Goal: Information Seeking & Learning: Learn about a topic

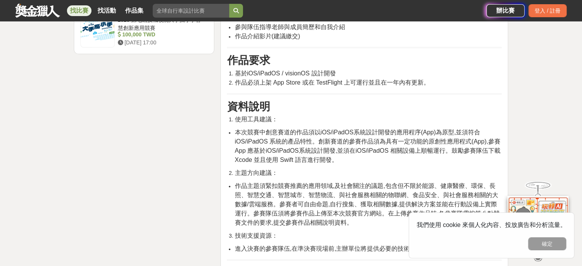
scroll to position [957, 0]
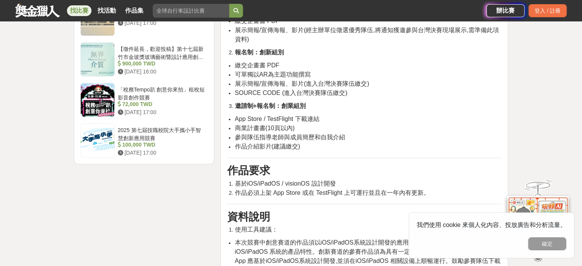
click at [46, 13] on link at bounding box center [38, 10] width 46 height 15
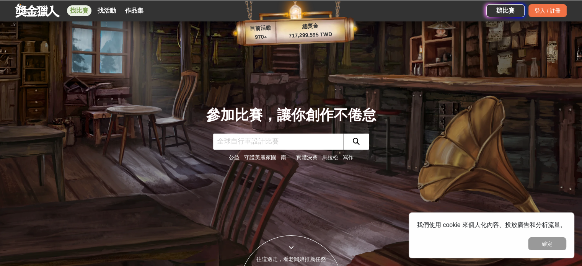
click at [84, 10] on link "找比賽" at bounding box center [79, 10] width 24 height 11
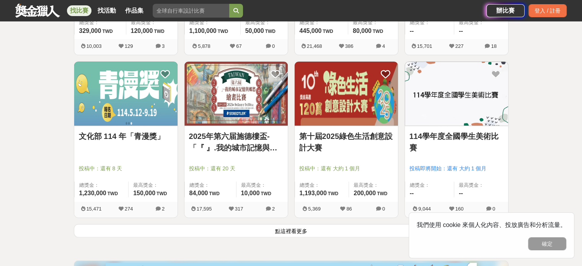
scroll to position [957, 0]
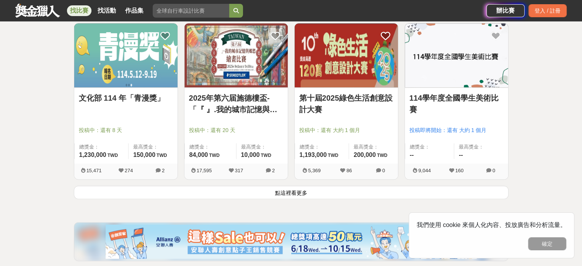
click at [265, 189] on button "點這裡看更多" at bounding box center [291, 192] width 435 height 13
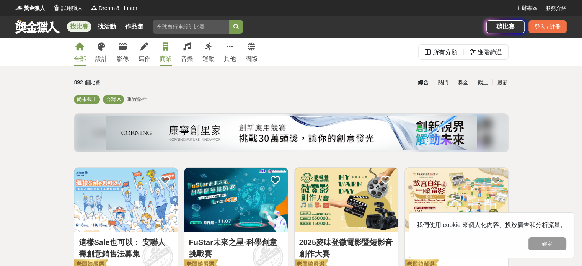
click at [165, 50] on icon at bounding box center [166, 47] width 6 height 8
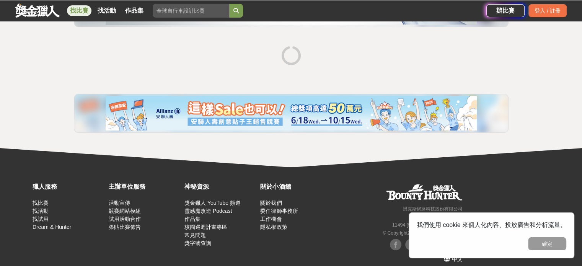
scroll to position [57, 0]
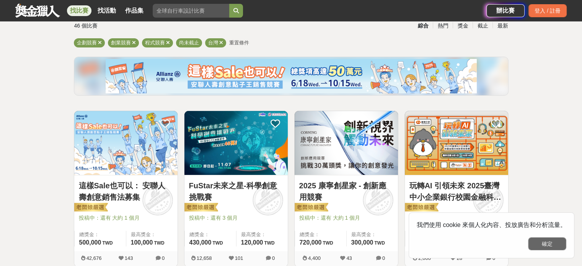
click at [553, 237] on button "確定" at bounding box center [547, 243] width 38 height 13
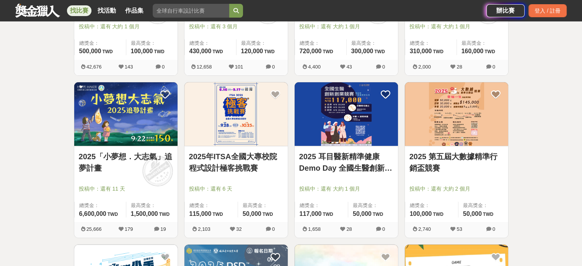
scroll to position [133, 0]
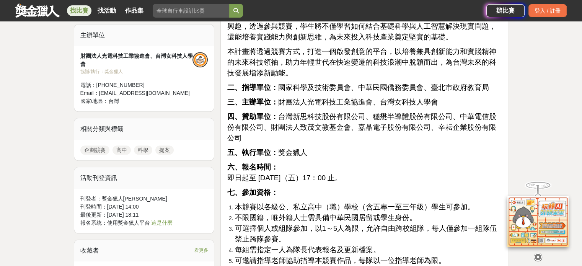
scroll to position [574, 0]
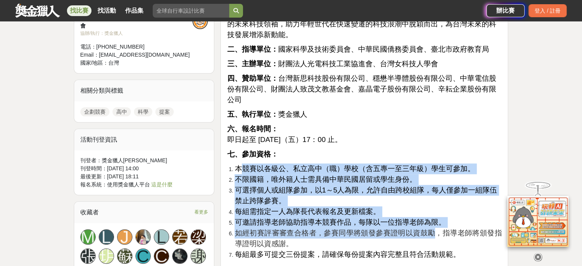
drag, startPoint x: 242, startPoint y: 159, endPoint x: 426, endPoint y: 223, distance: 195.3
click at [426, 223] on ol "本競賽以各級公、私立高中（職）學校（含五專一至三年級）學生可參加。 不限國籍，唯外籍人士需具備中華民國居留或學生身份。 可選擇個人或組隊參加，以1～5人為限，…" at bounding box center [364, 211] width 275 height 96
click at [413, 218] on span "可邀請指導老師協助指導本競賽作品，每隊以一位指導老師為限。" at bounding box center [340, 222] width 211 height 8
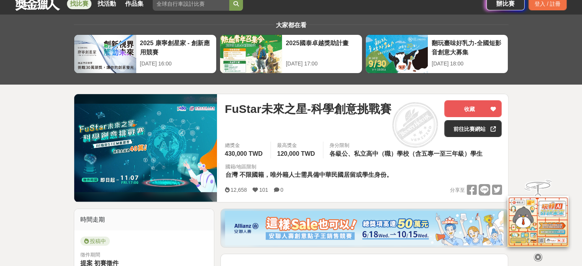
scroll to position [0, 0]
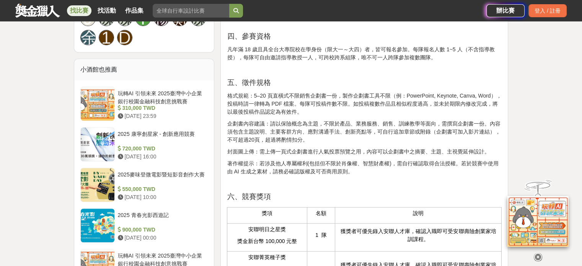
scroll to position [651, 0]
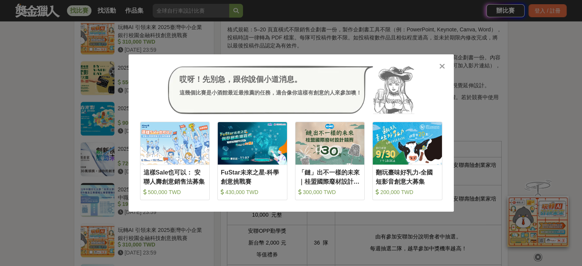
click at [444, 64] on icon at bounding box center [442, 66] width 6 height 8
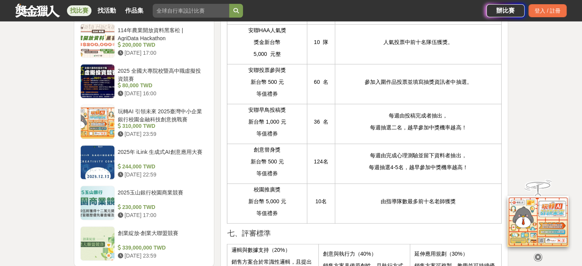
scroll to position [1046, 0]
